Goal: Task Accomplishment & Management: Manage account settings

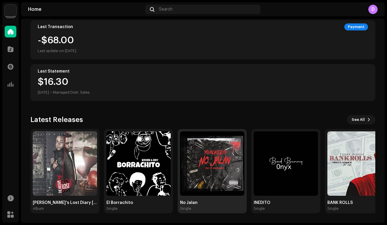
scroll to position [108, 0]
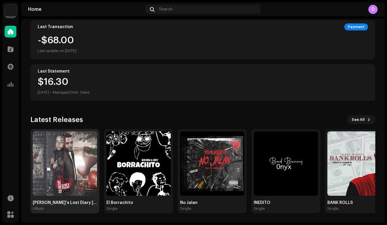
click at [69, 184] on img at bounding box center [65, 163] width 64 height 64
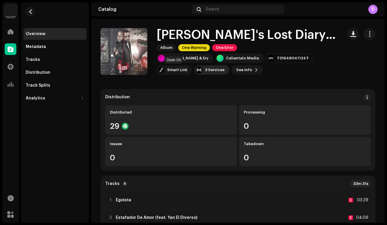
click at [205, 69] on div "3 Services" at bounding box center [215, 70] width 20 height 5
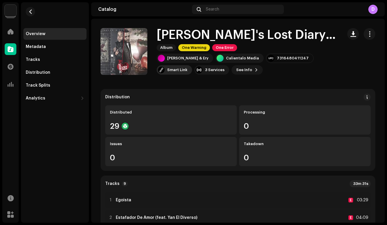
click at [188, 68] on div "Smart Link" at bounding box center [177, 70] width 20 height 5
click at [294, 85] on div "[DOMAIN_NAME] Dashboard Go Premium Smart Link [URL][DOMAIN_NAME]" at bounding box center [193, 112] width 387 height 225
click at [68, 44] on div "Metadata" at bounding box center [55, 46] width 59 height 5
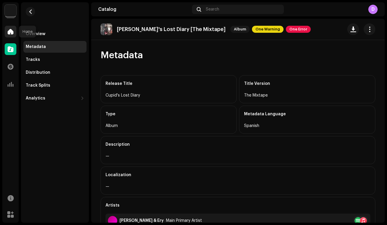
click at [14, 32] on div at bounding box center [11, 32] width 12 height 12
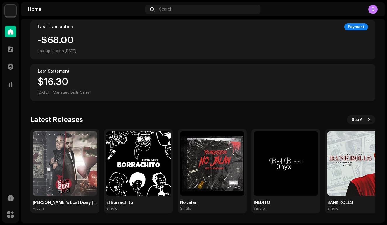
scroll to position [108, 0]
click at [142, 177] on img at bounding box center [138, 163] width 64 height 64
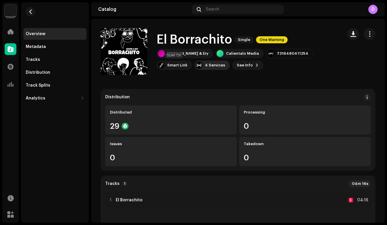
click at [196, 65] on div at bounding box center [199, 65] width 7 height 7
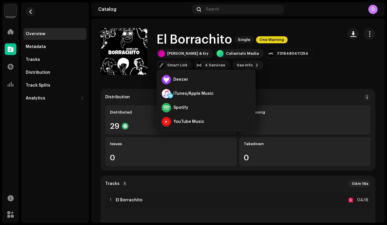
click at [283, 75] on div "El Borrachito Single One Warning [PERSON_NAME] & Ery Calientalo Media 731648041…" at bounding box center [220, 51] width 238 height 47
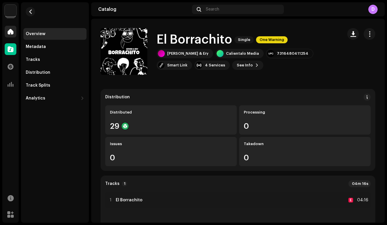
click at [5, 31] on div "Home" at bounding box center [10, 31] width 16 height 16
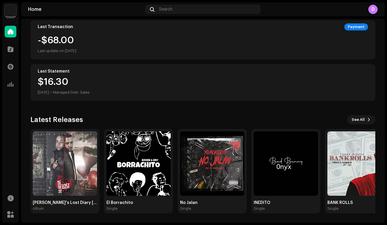
scroll to position [108, 0]
click at [367, 118] on span at bounding box center [369, 119] width 4 height 5
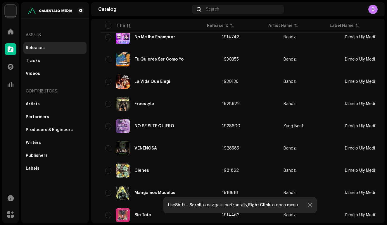
scroll to position [154, 0]
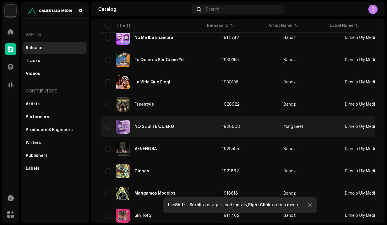
click at [168, 125] on div "NO SE SI TE QUIERO" at bounding box center [155, 127] width 40 height 4
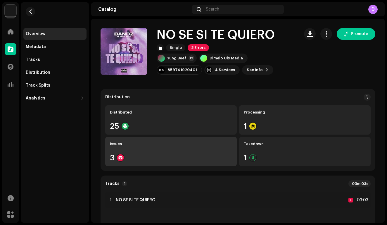
click at [162, 158] on div "3" at bounding box center [171, 158] width 122 height 8
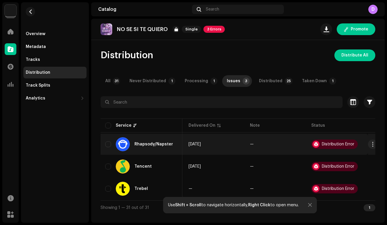
scroll to position [0, 60]
click at [345, 147] on div "Distribution Error" at bounding box center [335, 144] width 47 height 9
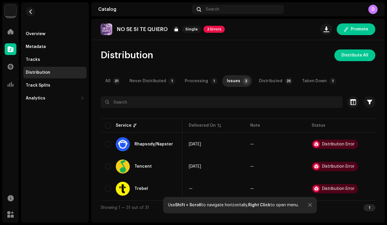
click at [313, 203] on div "Use Shift + Scroll to navigate horizontally, Right Click to open menu." at bounding box center [240, 205] width 154 height 16
click at [309, 205] on div at bounding box center [310, 205] width 4 height 5
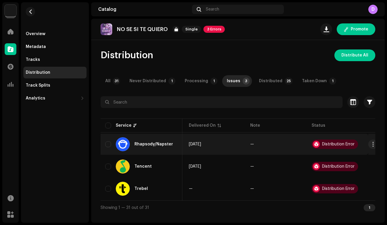
click at [327, 144] on div "Distribution Error" at bounding box center [338, 144] width 32 height 4
click at [372, 145] on span "button" at bounding box center [373, 144] width 4 height 5
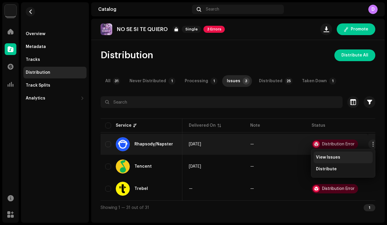
click at [364, 157] on div "View Issues" at bounding box center [343, 157] width 54 height 5
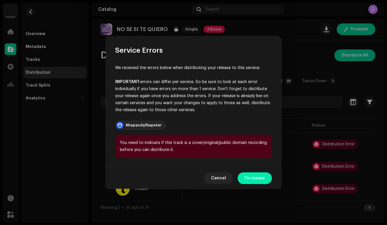
click at [259, 181] on span "Fix issues" at bounding box center [255, 178] width 20 height 12
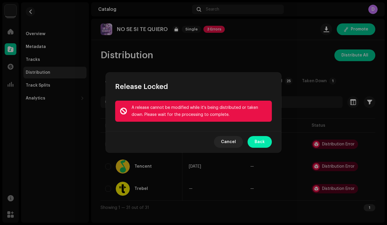
click at [262, 142] on span "Back" at bounding box center [260, 142] width 10 height 12
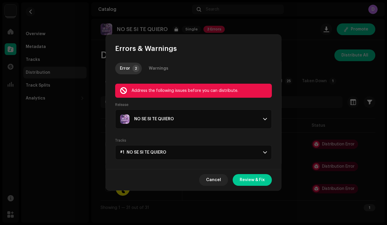
click at [266, 152] on span at bounding box center [265, 152] width 4 height 5
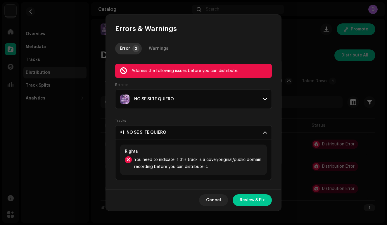
click at [264, 136] on p-accordion-header "#1 NO SE SI TE QUIERO" at bounding box center [193, 132] width 157 height 15
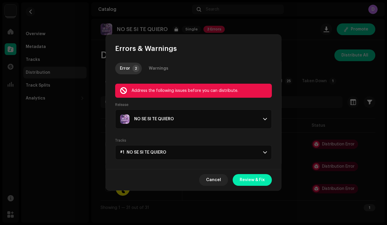
click at [252, 182] on span "Review & Fix" at bounding box center [252, 180] width 25 height 12
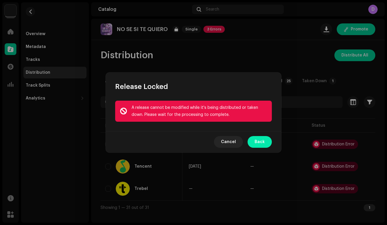
click at [259, 142] on span "Back" at bounding box center [260, 142] width 10 height 12
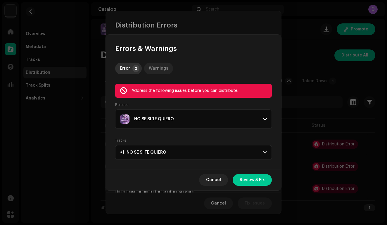
click at [164, 69] on div "Warnings" at bounding box center [159, 69] width 20 height 12
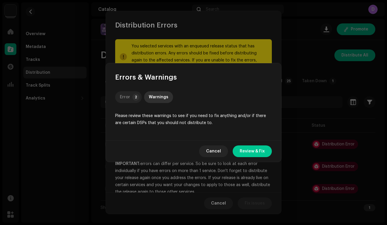
click at [133, 95] on p-badge "2" at bounding box center [136, 97] width 7 height 7
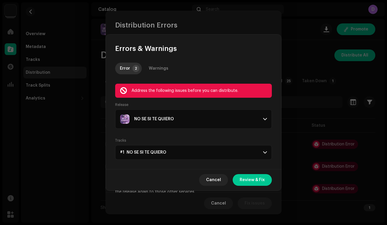
click at [214, 116] on div "NO SE SI TE QUIERO" at bounding box center [189, 118] width 138 height 9
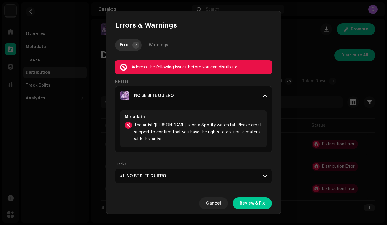
click at [215, 112] on div "Metadata The artist '[PERSON_NAME]' is on a Spotify watch list. Please email su…" at bounding box center [193, 128] width 147 height 37
click at [243, 204] on span "Review & Fix" at bounding box center [252, 203] width 25 height 12
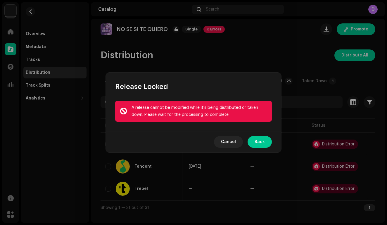
click at [264, 149] on div "Cancel Back" at bounding box center [194, 141] width 176 height 21
click at [264, 143] on span "Back" at bounding box center [260, 142] width 10 height 12
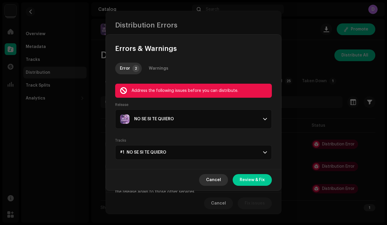
click at [219, 183] on span "Cancel" at bounding box center [213, 180] width 15 height 12
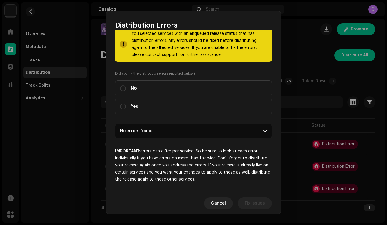
scroll to position [13, 0]
click at [220, 138] on p-accordion-header "No errors found" at bounding box center [193, 131] width 157 height 15
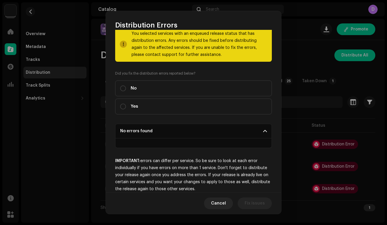
click at [232, 130] on p-accordion-header "No errors found" at bounding box center [193, 131] width 157 height 15
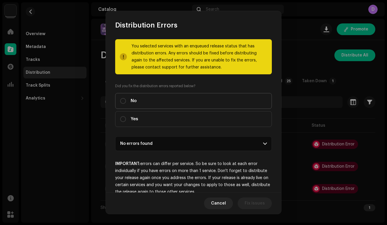
scroll to position [0, 0]
click at [210, 121] on label "Yes" at bounding box center [193, 119] width 157 height 16
click at [126, 121] on input "Yes" at bounding box center [123, 119] width 6 height 6
radio input "true"
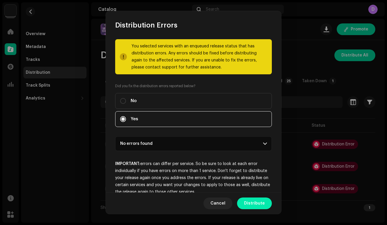
click at [252, 198] on span "Distribute" at bounding box center [254, 203] width 21 height 12
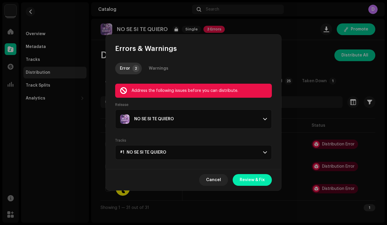
click at [255, 181] on span "Review & Fix" at bounding box center [252, 180] width 25 height 12
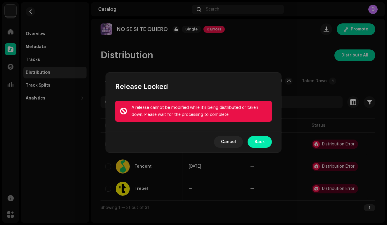
click at [256, 141] on span "Back" at bounding box center [260, 142] width 10 height 12
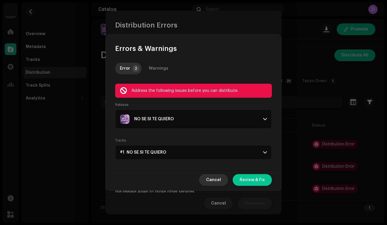
click at [219, 183] on span "Cancel" at bounding box center [213, 180] width 15 height 12
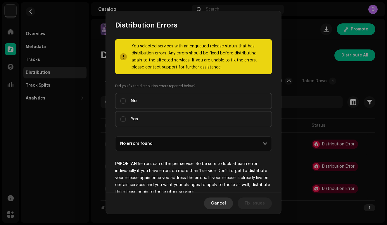
click at [217, 202] on span "Cancel" at bounding box center [218, 203] width 15 height 12
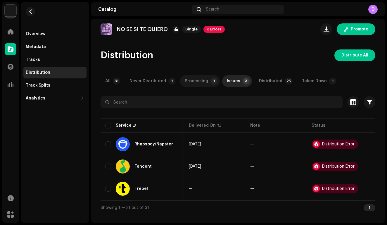
click at [200, 82] on div "Processing" at bounding box center [196, 81] width 23 height 12
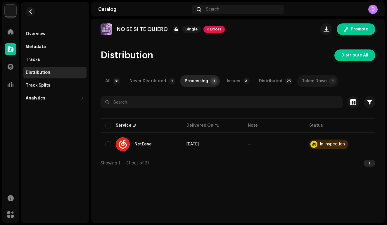
click at [313, 78] on div "Taken Down" at bounding box center [314, 81] width 25 height 12
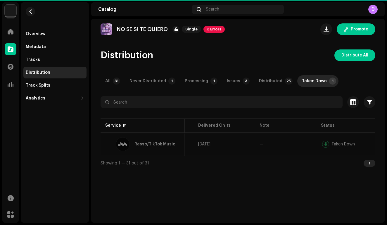
scroll to position [0, 52]
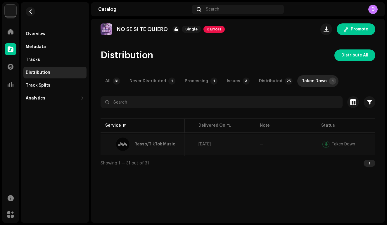
click at [200, 144] on span "[DATE]" at bounding box center [205, 144] width 12 height 4
click at [155, 82] on div "Never Distributed" at bounding box center [148, 81] width 37 height 12
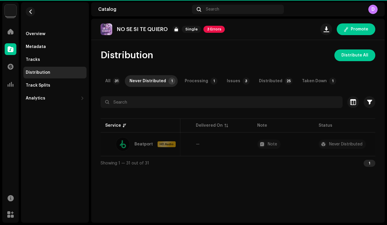
scroll to position [0, 49]
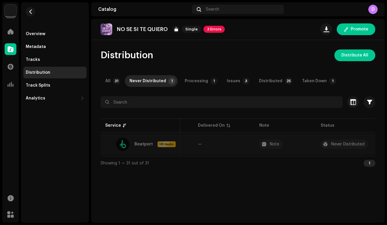
click at [348, 149] on td "Never Distributed" at bounding box center [346, 144] width 61 height 21
click at [346, 143] on div "Never Distributed" at bounding box center [347, 144] width 33 height 4
click at [357, 52] on span "Distribute All" at bounding box center [355, 55] width 27 height 12
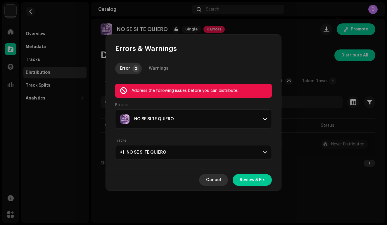
click at [214, 182] on span "Cancel" at bounding box center [213, 180] width 15 height 12
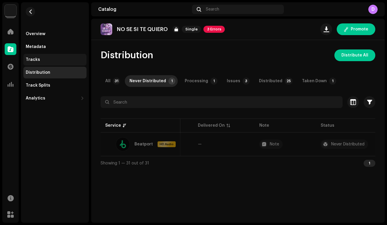
click at [59, 61] on div "Tracks" at bounding box center [55, 59] width 59 height 5
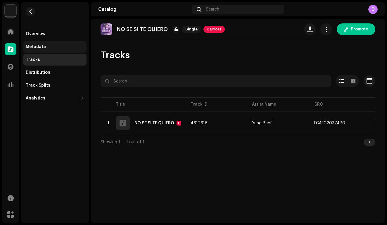
click at [61, 45] on div "Metadata" at bounding box center [55, 46] width 59 height 5
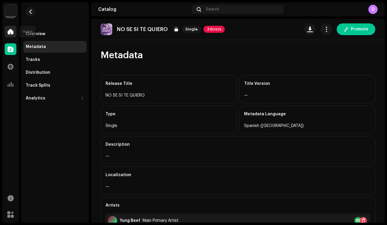
click at [14, 27] on div at bounding box center [11, 32] width 12 height 12
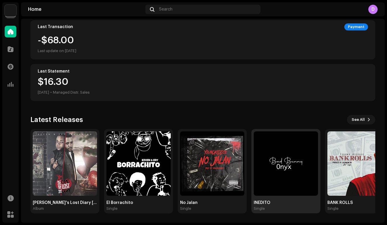
scroll to position [108, 0]
click at [353, 119] on span "See All" at bounding box center [358, 120] width 13 height 12
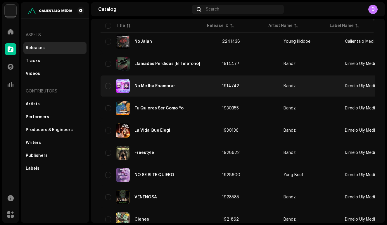
click at [179, 84] on div "No Me Iba Enamorar" at bounding box center [159, 86] width 108 height 14
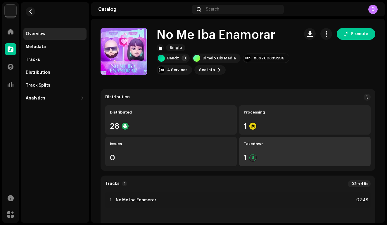
click at [264, 150] on div "Takedown 1" at bounding box center [305, 151] width 132 height 29
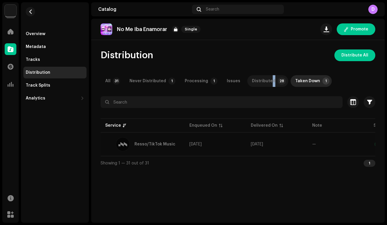
click at [267, 79] on div "Distributed" at bounding box center [263, 81] width 23 height 12
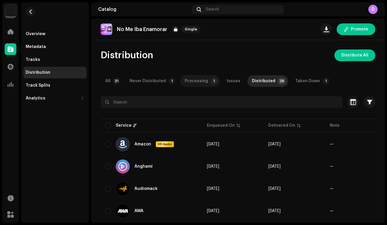
click at [182, 85] on p-tab "Processing 1" at bounding box center [200, 81] width 40 height 12
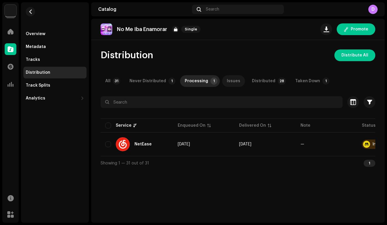
click at [234, 76] on div "Issues" at bounding box center [233, 81] width 13 height 12
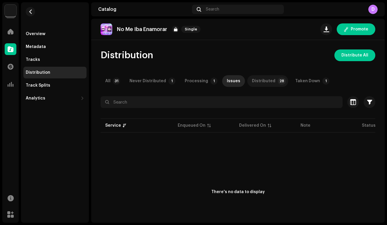
click at [258, 79] on div "Distributed" at bounding box center [263, 81] width 23 height 12
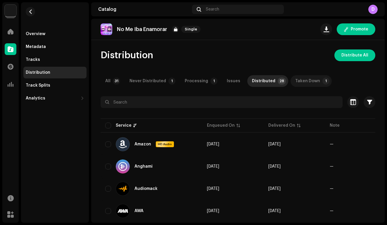
click at [306, 76] on div "Taken Down" at bounding box center [308, 81] width 25 height 12
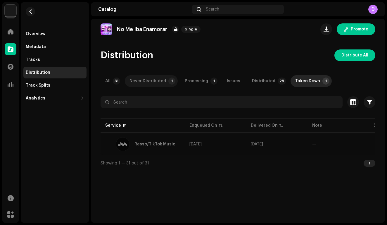
click at [169, 83] on p-badge "1" at bounding box center [172, 81] width 7 height 7
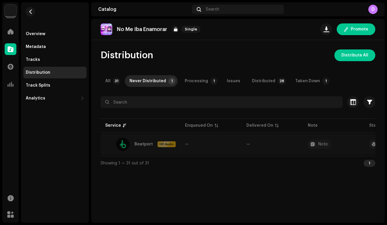
click at [219, 143] on td "—" at bounding box center [211, 144] width 61 height 21
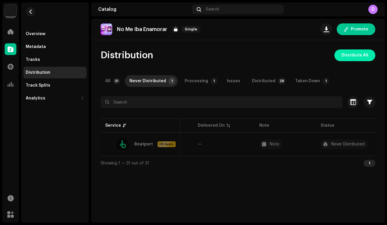
click at [343, 54] on button "Distribute All" at bounding box center [355, 55] width 41 height 12
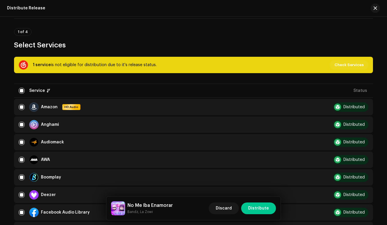
scroll to position [45, 0]
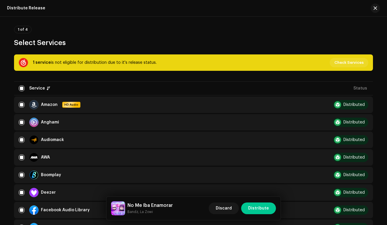
click at [353, 59] on span "Check Services" at bounding box center [349, 63] width 29 height 12
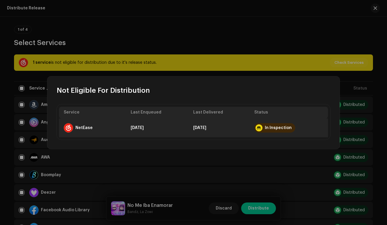
click at [275, 128] on div "In Inspection" at bounding box center [278, 128] width 27 height 5
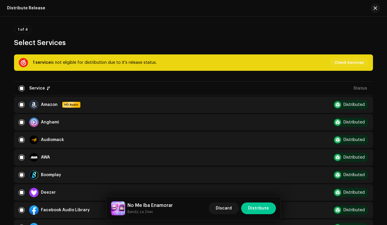
click at [278, 32] on div "Not Eligible For Distribution Service Last Enqueued Last Delivered Status NetEa…" at bounding box center [193, 112] width 387 height 225
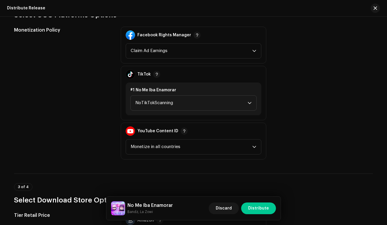
scroll to position [666, 0]
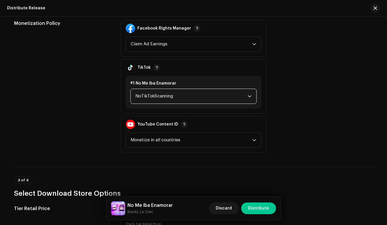
click at [223, 99] on span "NoTikTokScanning" at bounding box center [191, 96] width 112 height 15
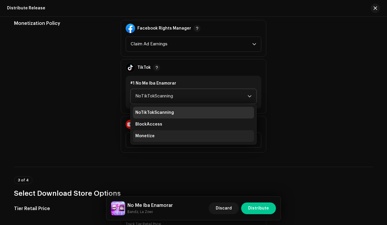
click at [190, 136] on li "Monetize" at bounding box center [193, 136] width 121 height 12
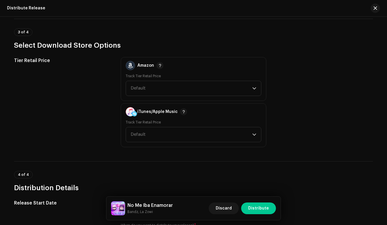
scroll to position [817, 0]
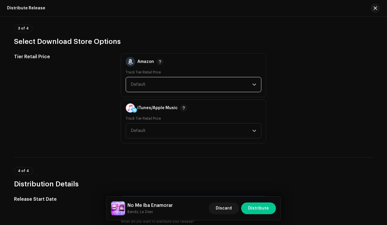
click at [206, 80] on span "Default" at bounding box center [192, 84] width 122 height 15
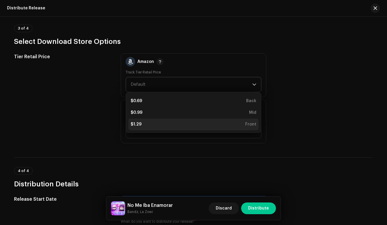
click at [206, 126] on div "$1.29 Front" at bounding box center [194, 124] width 126 height 6
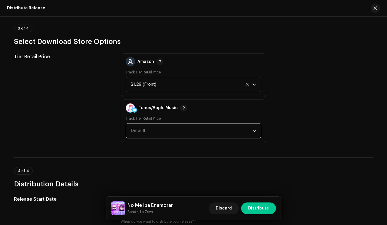
click at [208, 133] on span "Default" at bounding box center [192, 130] width 122 height 15
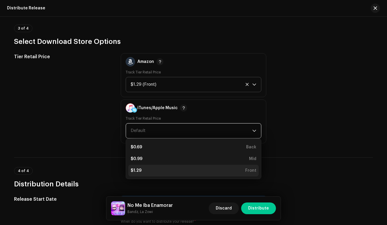
click at [207, 171] on div "$1.29 Front" at bounding box center [194, 171] width 126 height 6
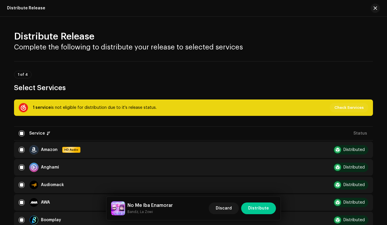
scroll to position [0, 0]
click at [254, 208] on span "Distribute" at bounding box center [258, 208] width 21 height 12
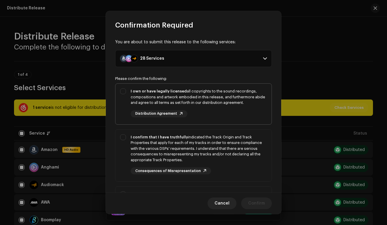
click at [124, 95] on div "I own or have legally licensed all copyrights to the sound recordings, composit…" at bounding box center [194, 103] width 156 height 38
checkbox input "true"
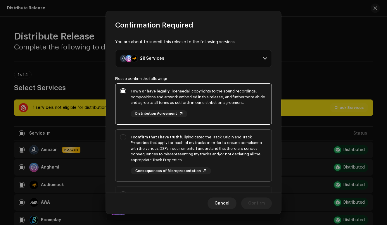
click at [123, 133] on div "I confirm that I have truthfully indicated the Track Origin and Track Propertie…" at bounding box center [194, 155] width 156 height 50
checkbox input "true"
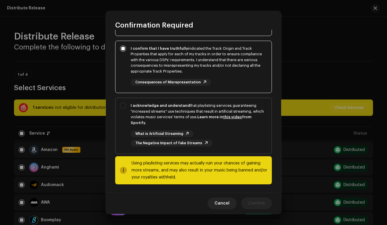
click at [117, 102] on div "I acknowledge and understand that playlisting services guaranteeing "increased …" at bounding box center [194, 124] width 156 height 53
checkbox input "true"
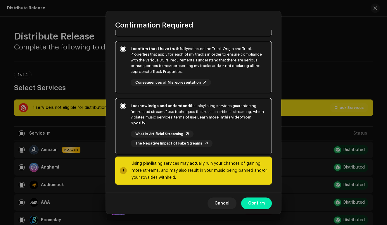
click at [268, 202] on button "Confirm" at bounding box center [256, 203] width 31 height 12
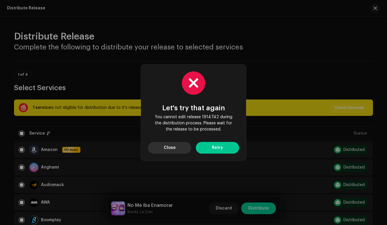
click at [177, 152] on button "Close" at bounding box center [169, 148] width 43 height 12
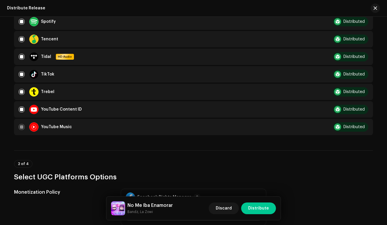
scroll to position [508, 0]
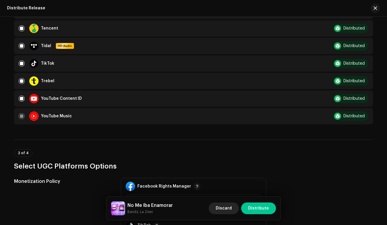
click at [229, 210] on span "Discard" at bounding box center [224, 208] width 16 height 12
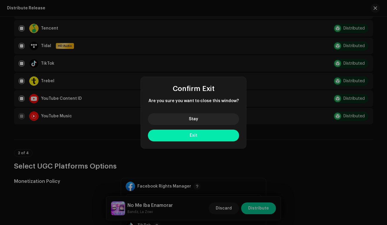
drag, startPoint x: 207, startPoint y: 118, endPoint x: 204, endPoint y: 139, distance: 21.3
click at [204, 139] on div "Stay Exit" at bounding box center [193, 129] width 105 height 40
click at [204, 139] on button "Exit" at bounding box center [193, 136] width 91 height 12
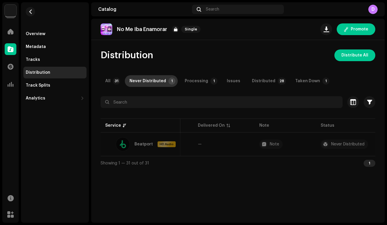
click at [163, 82] on div "Never Distributed" at bounding box center [148, 81] width 37 height 12
click at [183, 150] on td "—" at bounding box center [162, 144] width 61 height 21
click at [344, 54] on span "Distribute All" at bounding box center [355, 55] width 27 height 12
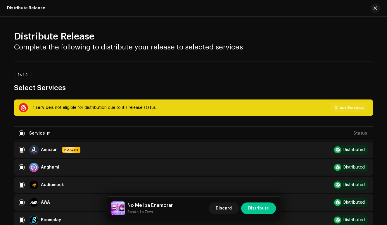
click at [22, 134] on input "checkbox" at bounding box center [22, 133] width 6 height 6
checkbox input "false"
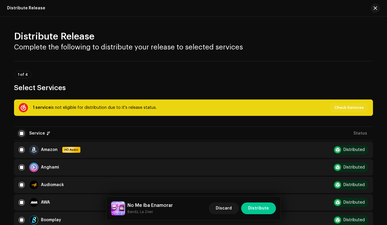
checkbox input "false"
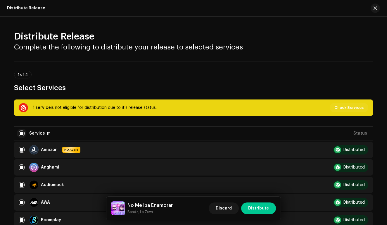
checkbox input "false"
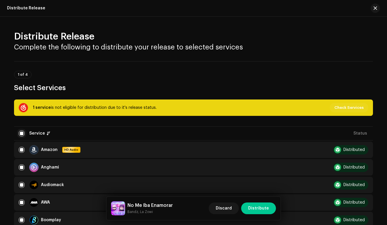
checkbox input "false"
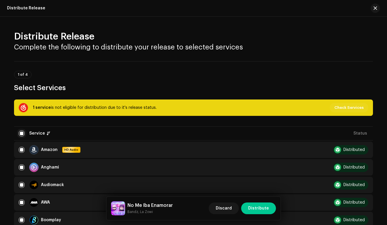
checkbox input "false"
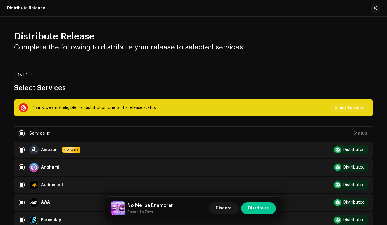
checkbox input "false"
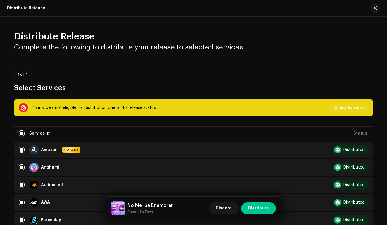
checkbox input "false"
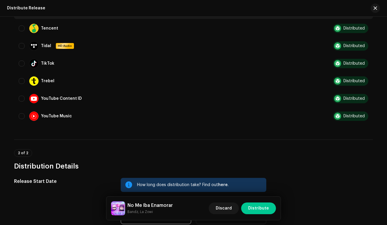
scroll to position [508, 0]
